Goal: Task Accomplishment & Management: Manage account settings

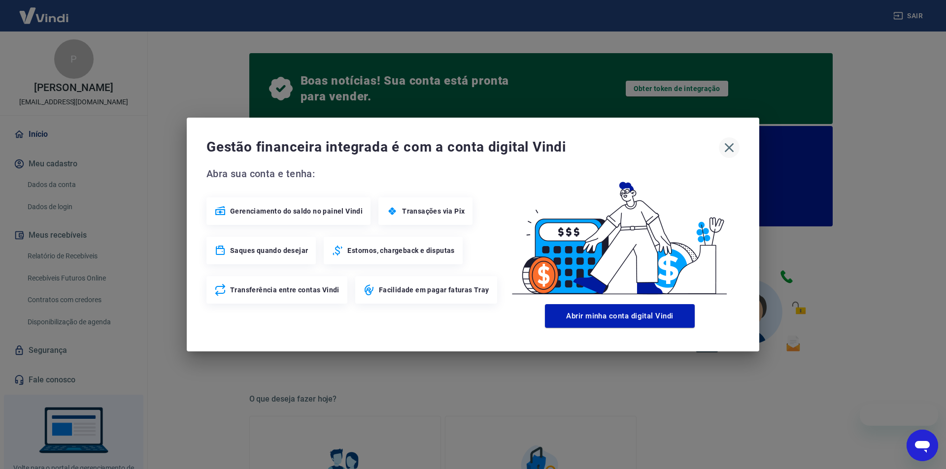
click at [729, 145] on icon "button" at bounding box center [729, 148] width 16 height 16
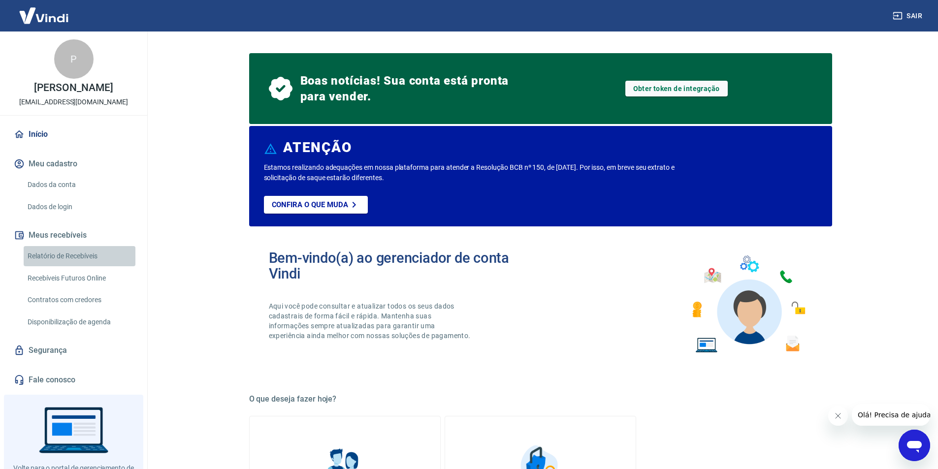
click at [83, 255] on link "Relatório de Recebíveis" at bounding box center [80, 256] width 112 height 20
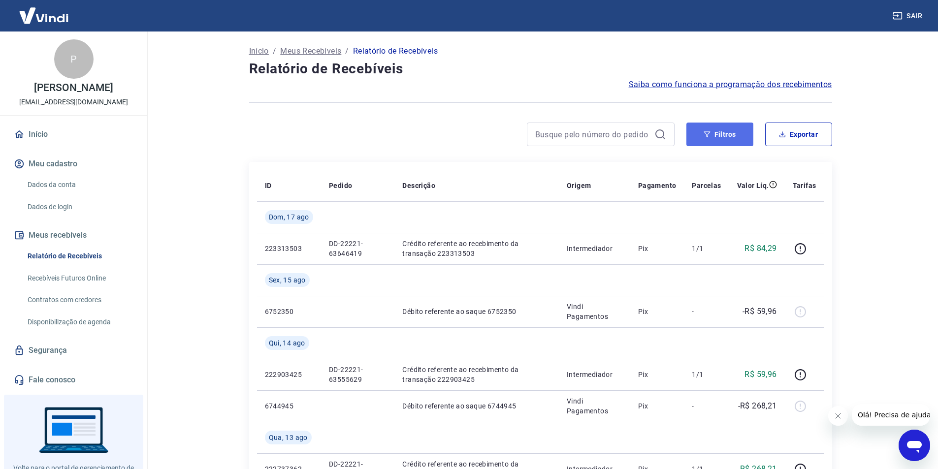
click at [703, 136] on button "Filtros" at bounding box center [720, 135] width 67 height 24
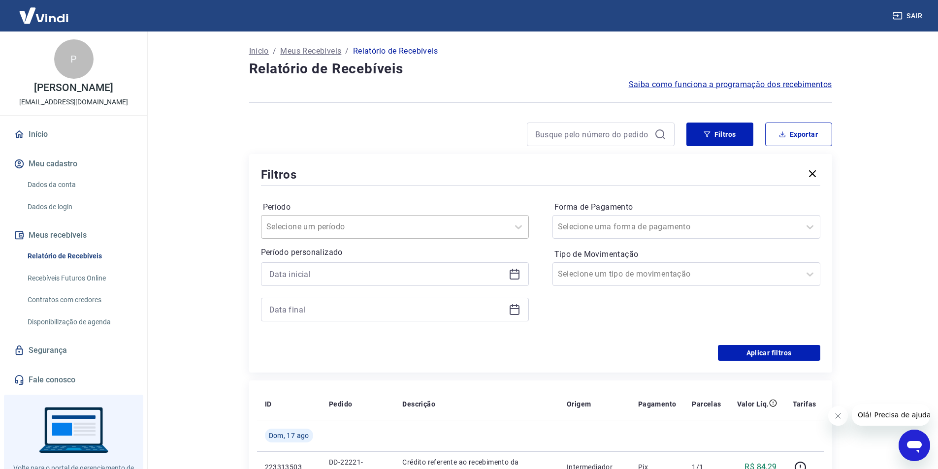
click at [439, 222] on div at bounding box center [384, 227] width 237 height 14
click at [323, 284] on div "Hoje" at bounding box center [395, 278] width 268 height 20
click at [463, 283] on div at bounding box center [395, 275] width 268 height 24
click at [759, 347] on button "Aplicar filtros" at bounding box center [769, 353] width 102 height 16
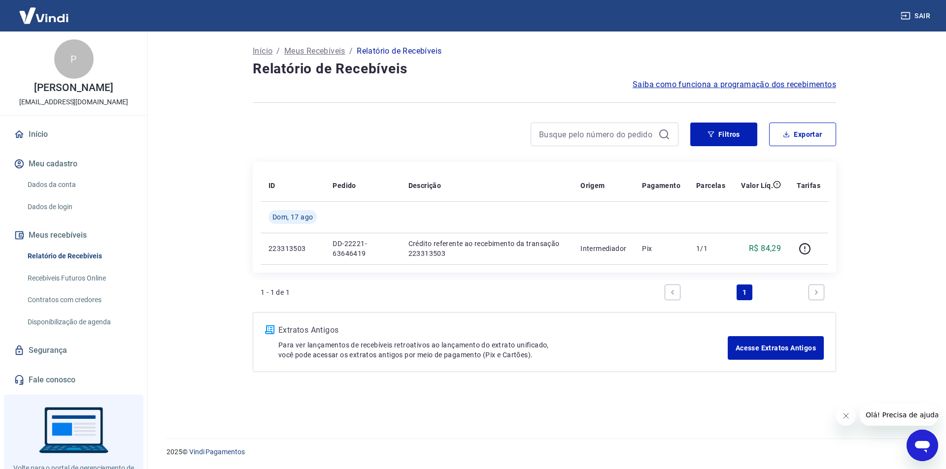
click at [88, 275] on link "Recebíveis Futuros Online" at bounding box center [80, 278] width 112 height 20
